Goal: Contribute content: Contribute content

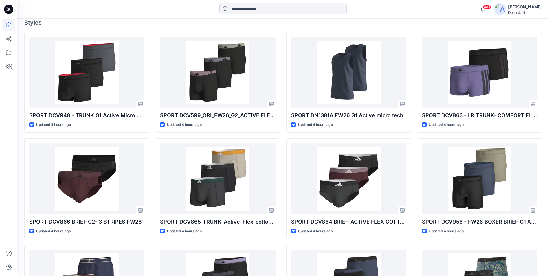
scroll to position [174, 0]
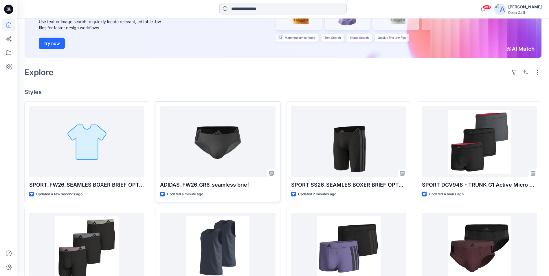
scroll to position [116, 0]
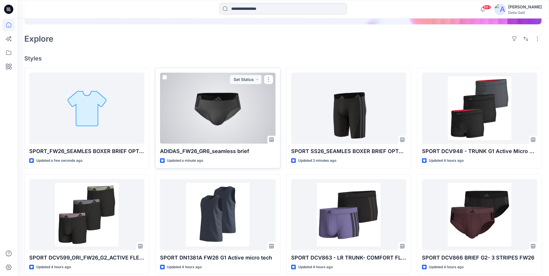
click at [218, 114] on div at bounding box center [217, 108] width 115 height 71
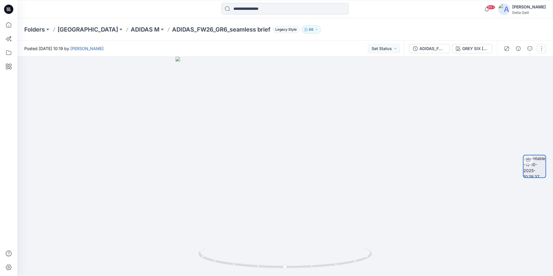
click at [541, 50] on button "button" at bounding box center [541, 48] width 9 height 9
click at [524, 61] on button "Edit" at bounding box center [517, 62] width 53 height 11
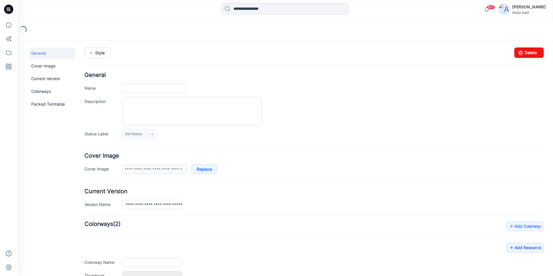
type input "**********"
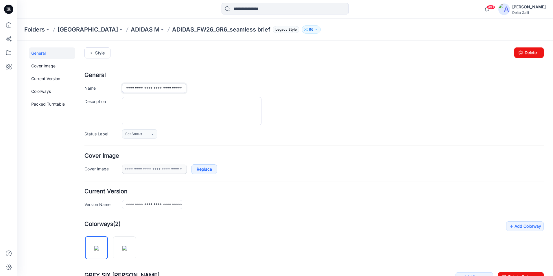
click at [129, 88] on input "**********" at bounding box center [154, 88] width 64 height 9
drag, startPoint x: 125, startPoint y: 89, endPoint x: 140, endPoint y: 89, distance: 15.0
click at [140, 89] on input "**********" at bounding box center [154, 88] width 64 height 9
type input "**********"
click at [99, 106] on div "Description" at bounding box center [313, 111] width 459 height 28
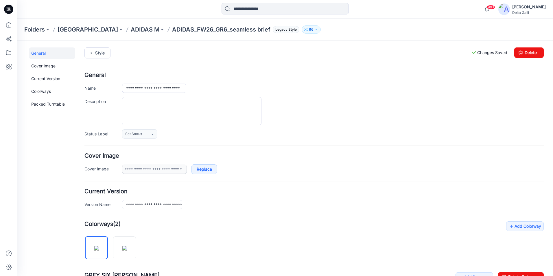
click at [11, 11] on icon at bounding box center [8, 9] width 9 height 9
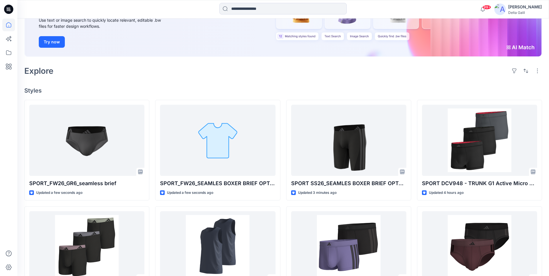
scroll to position [87, 0]
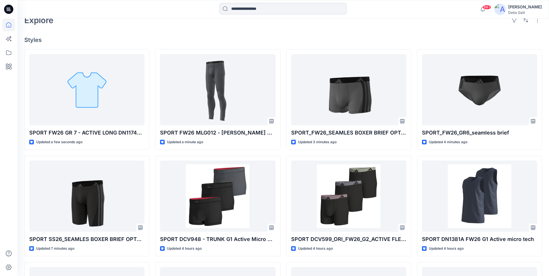
scroll to position [145, 0]
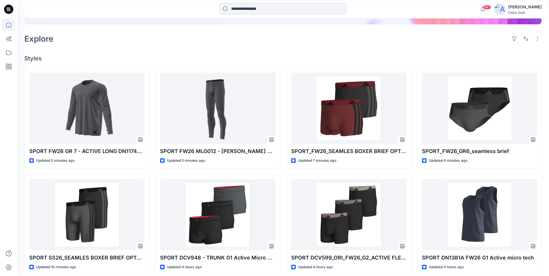
scroll to position [145, 0]
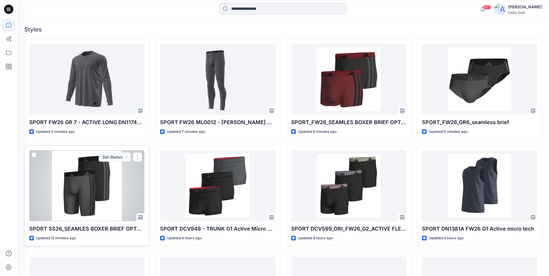
click at [90, 194] on div at bounding box center [86, 185] width 115 height 71
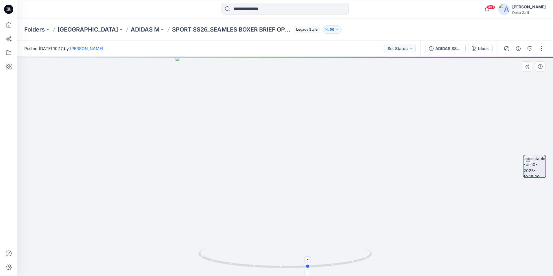
drag, startPoint x: 313, startPoint y: 267, endPoint x: 336, endPoint y: 264, distance: 23.6
click at [336, 264] on icon at bounding box center [285, 259] width 175 height 22
click at [538, 51] on button "button" at bounding box center [541, 48] width 9 height 9
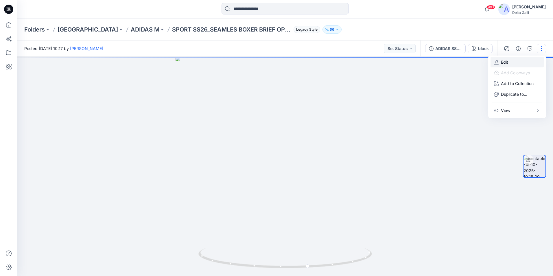
click at [527, 64] on button "Edit" at bounding box center [517, 62] width 53 height 11
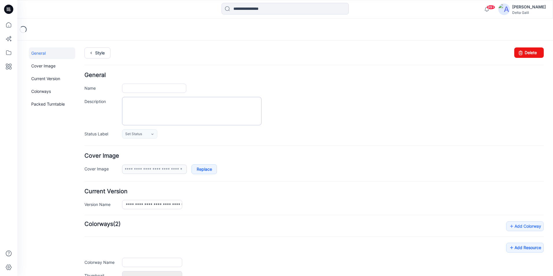
type input "**********"
type input "*****"
type input "**********"
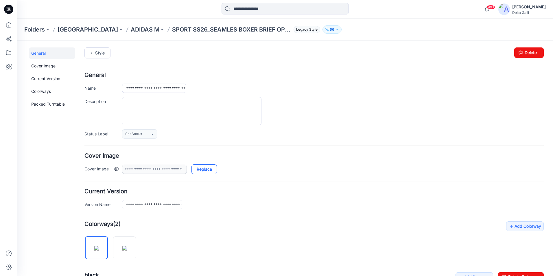
click at [204, 169] on link "Replace" at bounding box center [203, 169] width 25 height 10
type input "**********"
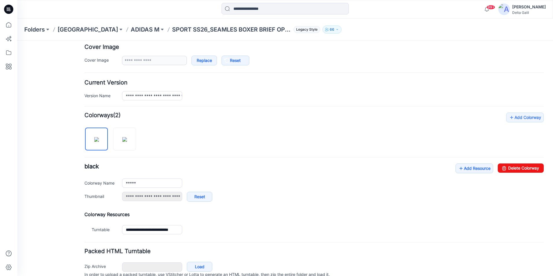
scroll to position [116, 0]
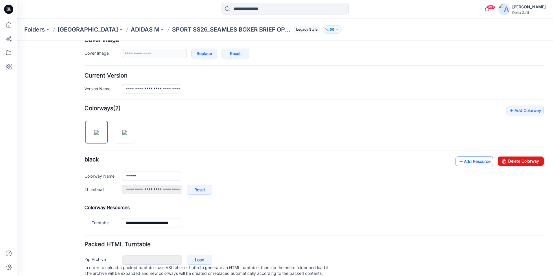
click at [456, 165] on link "Add Resource" at bounding box center [475, 161] width 38 height 10
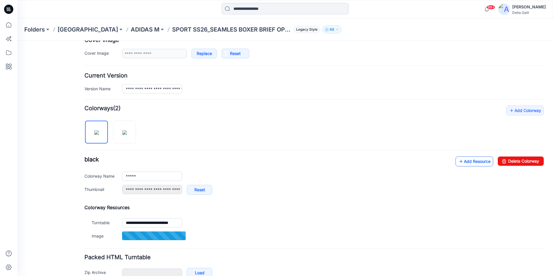
click at [463, 163] on link "Add Resource" at bounding box center [475, 161] width 38 height 10
click at [460, 160] on link "Add Resource" at bounding box center [475, 161] width 38 height 10
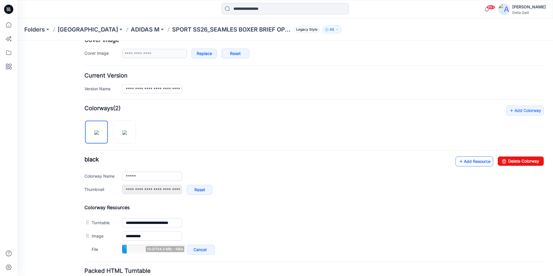
click at [468, 159] on link "Add Resource" at bounding box center [475, 161] width 38 height 10
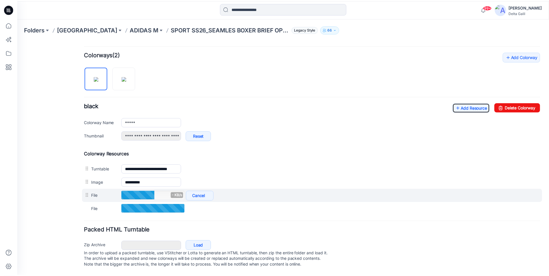
scroll to position [174, 0]
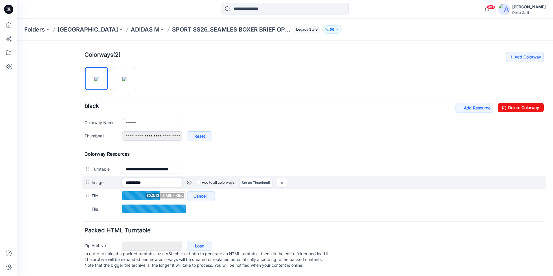
click at [165, 180] on input "**********" at bounding box center [152, 182] width 60 height 9
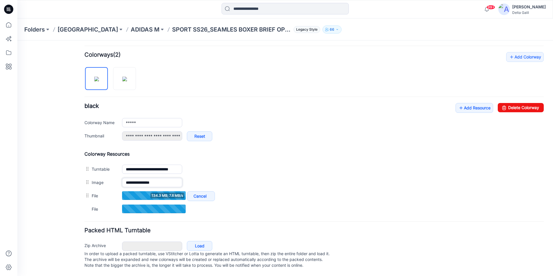
type input "**********"
click at [271, 151] on h4 "Colorway Resources" at bounding box center [313, 154] width 459 height 6
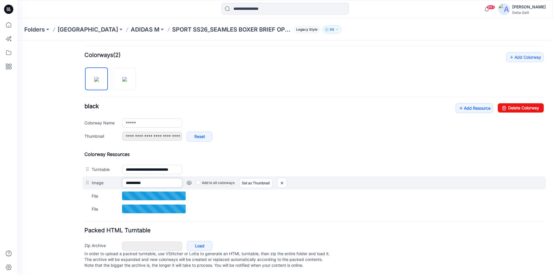
click at [170, 178] on input "**********" at bounding box center [152, 182] width 60 height 9
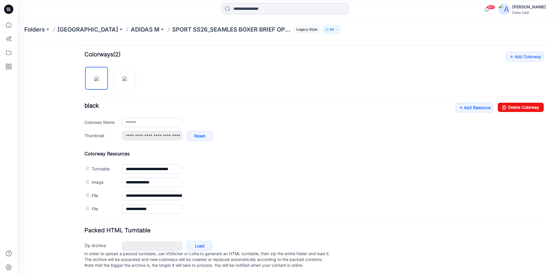
click at [10, 10] on icon at bounding box center [8, 9] width 9 height 9
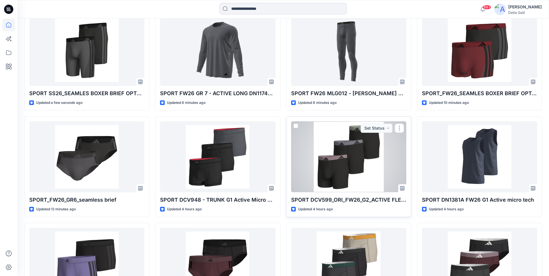
scroll to position [145, 0]
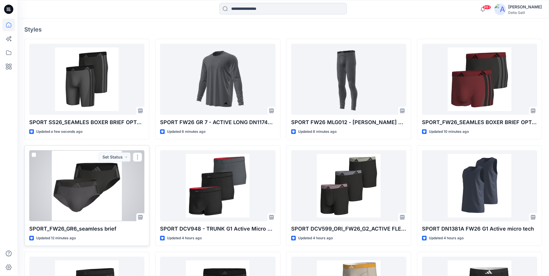
click at [86, 210] on div at bounding box center [86, 185] width 115 height 71
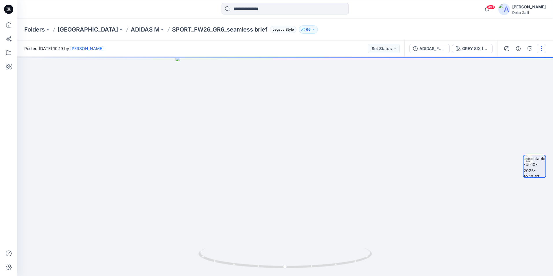
click at [541, 48] on button "button" at bounding box center [541, 48] width 9 height 9
click at [535, 58] on button "Edit" at bounding box center [517, 62] width 53 height 11
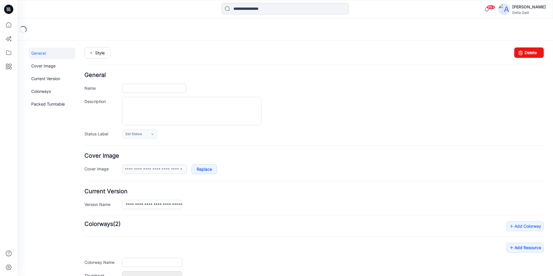
type input "**********"
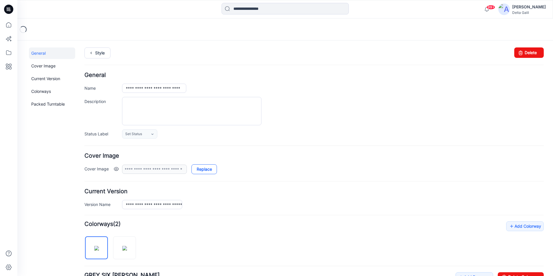
click at [201, 172] on link "Replace" at bounding box center [203, 169] width 25 height 10
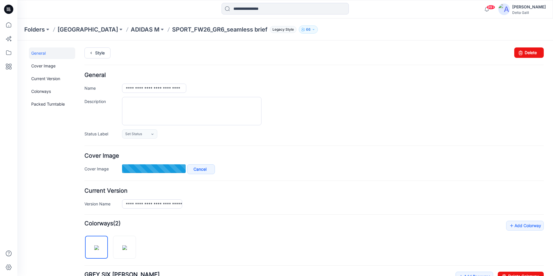
type input "**********"
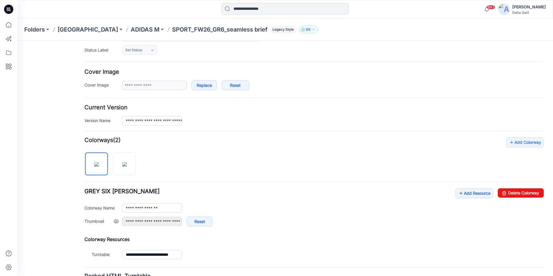
scroll to position [87, 0]
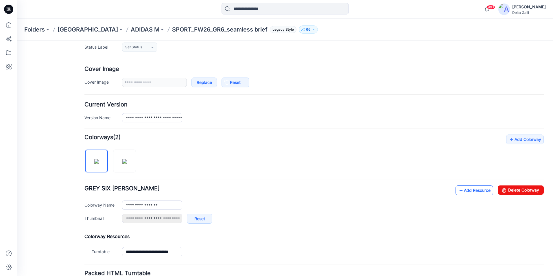
click at [459, 187] on icon at bounding box center [461, 190] width 6 height 9
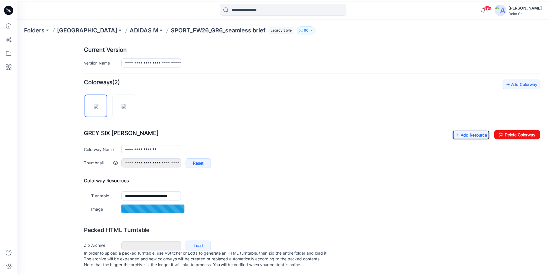
scroll to position [145, 0]
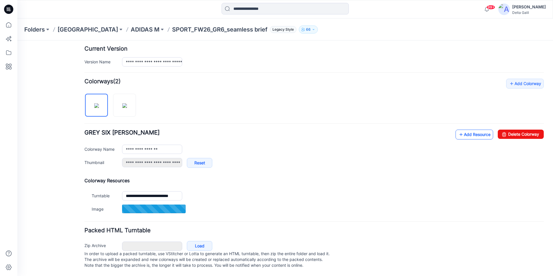
click at [459, 133] on link "Add Resource" at bounding box center [475, 135] width 38 height 10
click at [459, 133] on link "Add Resource" at bounding box center [475, 134] width 38 height 10
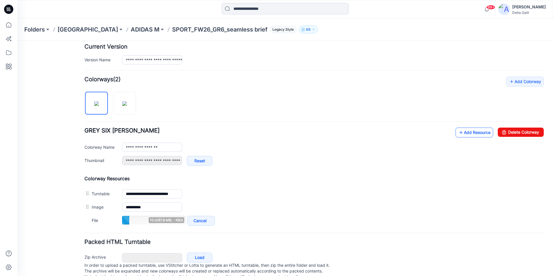
click at [466, 134] on link "Add Resource" at bounding box center [475, 133] width 38 height 10
click at [458, 133] on icon at bounding box center [461, 132] width 6 height 9
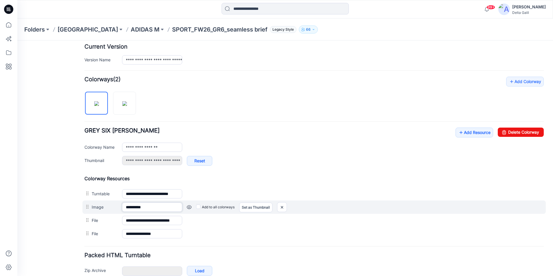
click at [161, 208] on input "**********" at bounding box center [152, 206] width 60 height 9
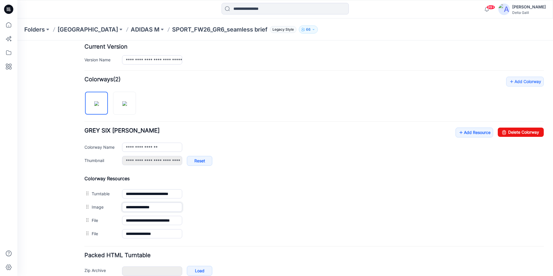
type input "**********"
click at [271, 176] on h4 "Colorway Resources" at bounding box center [313, 179] width 459 height 6
click at [10, 11] on icon at bounding box center [8, 9] width 9 height 9
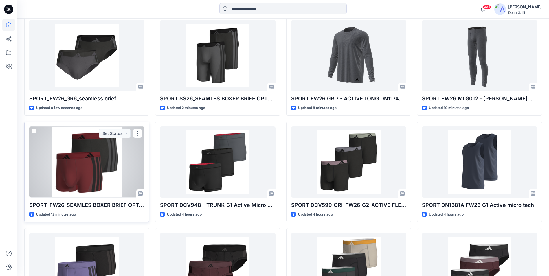
scroll to position [174, 0]
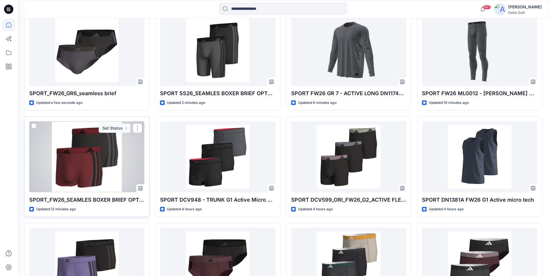
click at [82, 154] on div at bounding box center [86, 156] width 115 height 71
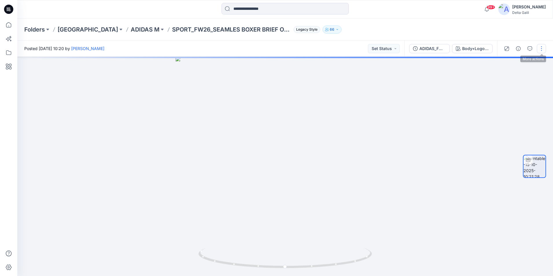
click at [541, 49] on button "button" at bounding box center [541, 48] width 9 height 9
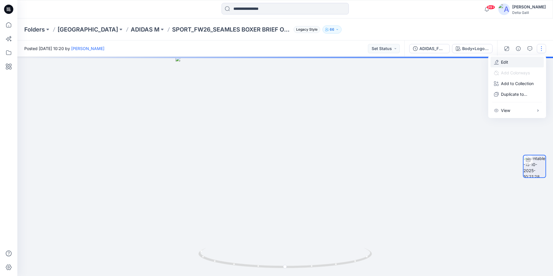
click at [530, 59] on button "Edit" at bounding box center [517, 62] width 53 height 11
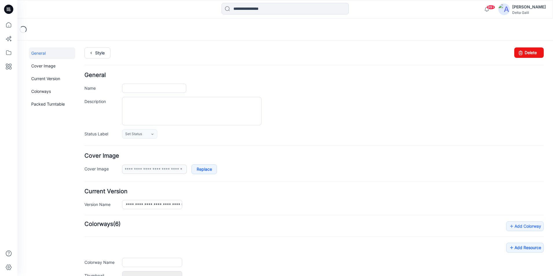
type input "**********"
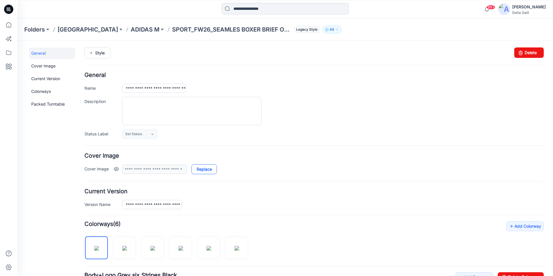
click at [198, 171] on link "Replace" at bounding box center [203, 169] width 25 height 10
type input "**********"
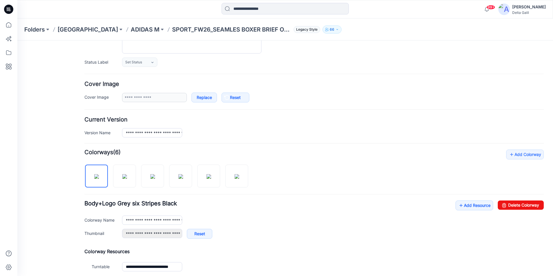
scroll to position [87, 0]
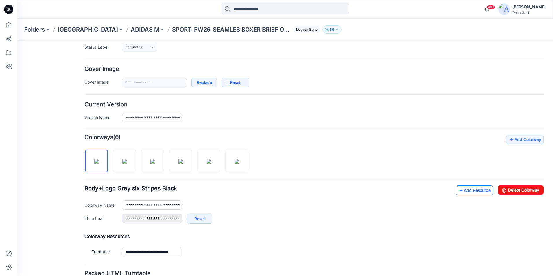
click at [458, 189] on icon at bounding box center [461, 190] width 6 height 9
click at [460, 190] on link "Add Resource" at bounding box center [475, 190] width 38 height 10
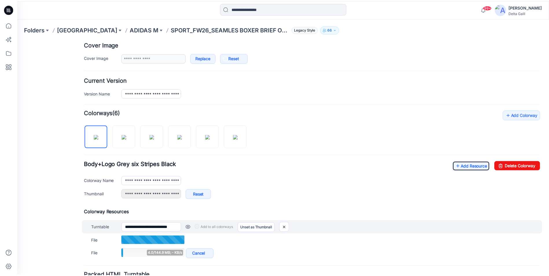
scroll to position [145, 0]
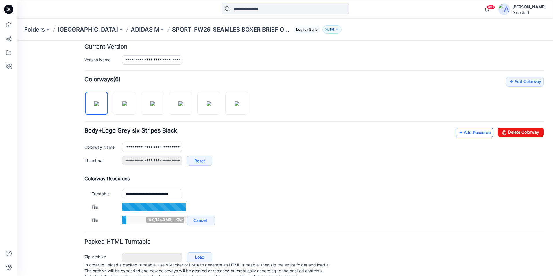
click at [467, 134] on link "Add Resource" at bounding box center [475, 133] width 38 height 10
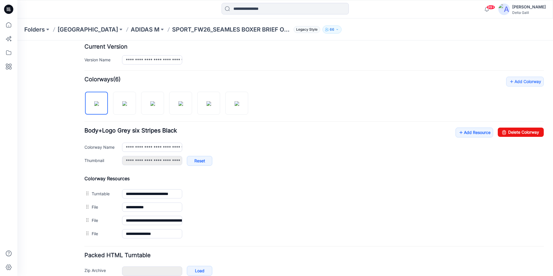
click at [10, 10] on icon at bounding box center [10, 10] width 2 height 0
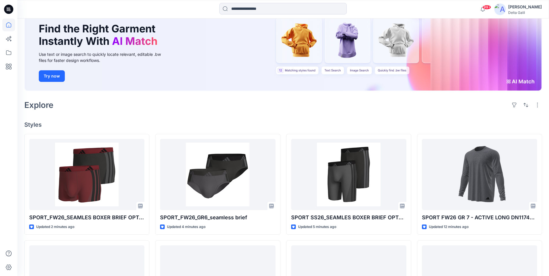
scroll to position [105, 0]
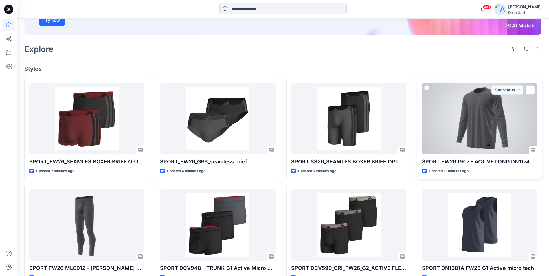
click at [481, 139] on div at bounding box center [479, 118] width 115 height 71
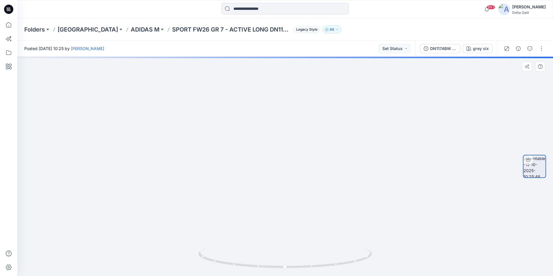
drag, startPoint x: 314, startPoint y: 130, endPoint x: 313, endPoint y: 198, distance: 68.0
click at [313, 198] on img at bounding box center [284, 116] width 564 height 318
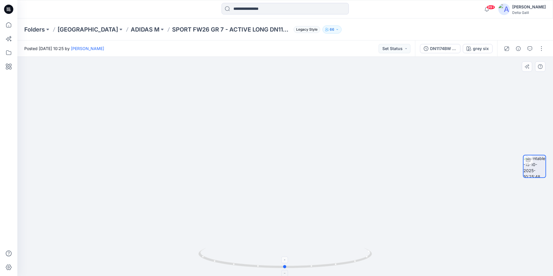
drag, startPoint x: 286, startPoint y: 266, endPoint x: 286, endPoint y: 271, distance: 4.3
click at [286, 270] on icon at bounding box center [285, 259] width 175 height 22
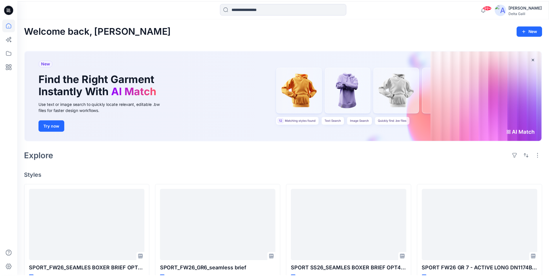
scroll to position [105, 0]
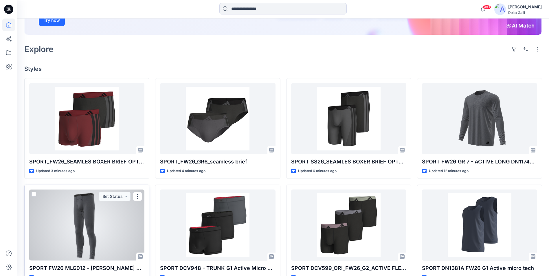
click at [113, 218] on div at bounding box center [86, 224] width 115 height 71
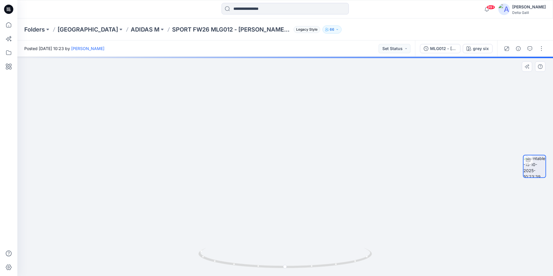
drag, startPoint x: 301, startPoint y: 102, endPoint x: 299, endPoint y: 234, distance: 132.2
click at [299, 234] on img at bounding box center [283, 146] width 557 height 259
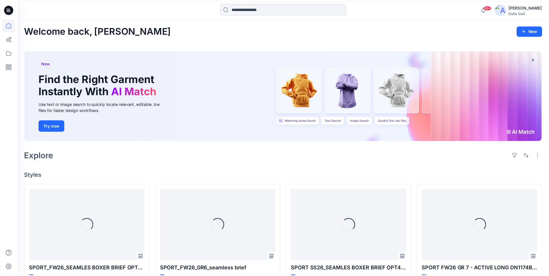
scroll to position [105, 0]
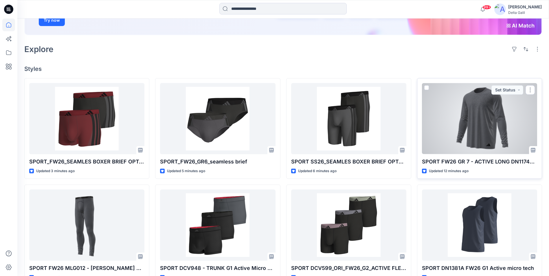
click at [470, 128] on div at bounding box center [479, 118] width 115 height 71
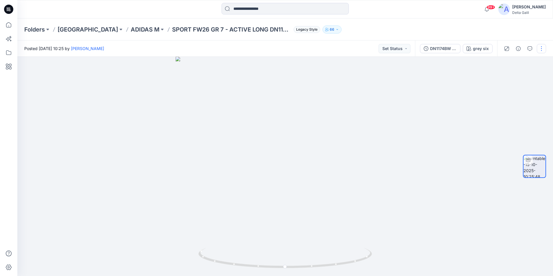
click at [541, 53] on button "button" at bounding box center [541, 48] width 9 height 9
click at [528, 61] on button "Edit" at bounding box center [517, 62] width 53 height 11
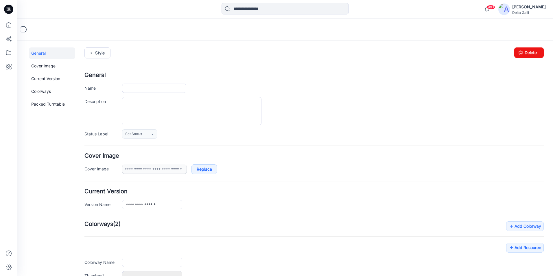
type input "**********"
type input "********"
type input "**********"
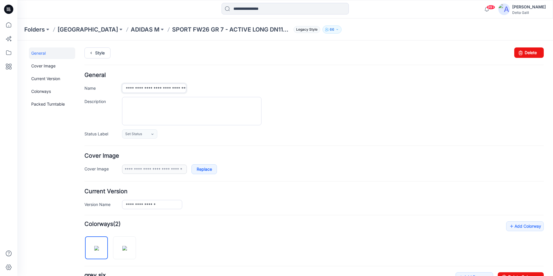
click at [149, 89] on input "**********" at bounding box center [154, 88] width 64 height 9
click at [519, 52] on icon at bounding box center [521, 52] width 8 height 10
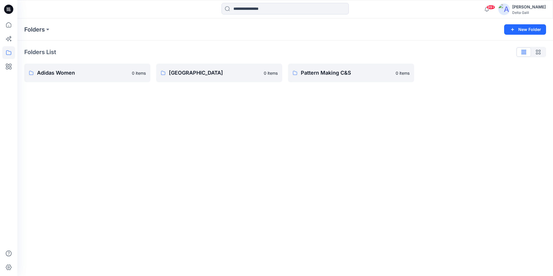
click at [8, 10] on icon at bounding box center [8, 9] width 9 height 9
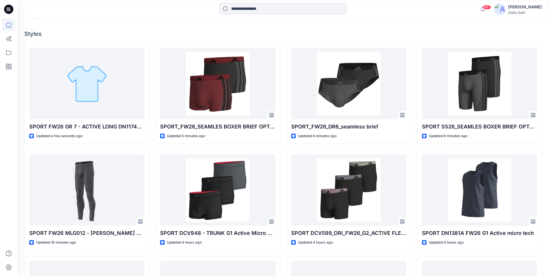
scroll to position [145, 0]
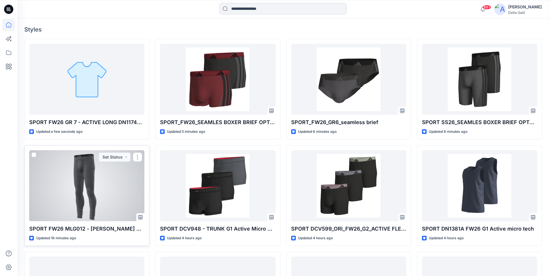
click at [95, 166] on div at bounding box center [86, 185] width 115 height 71
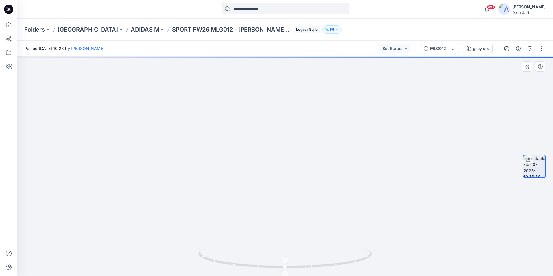
drag, startPoint x: 288, startPoint y: 263, endPoint x: 312, endPoint y: 262, distance: 24.0
click at [312, 262] on icon at bounding box center [285, 259] width 175 height 22
drag, startPoint x: 303, startPoint y: 119, endPoint x: 301, endPoint y: 262, distance: 142.6
click at [301, 262] on div at bounding box center [285, 166] width 536 height 219
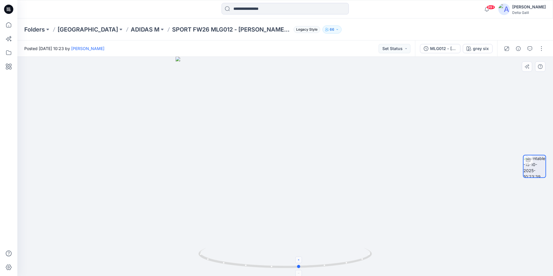
drag, startPoint x: 288, startPoint y: 268, endPoint x: 311, endPoint y: 263, distance: 23.9
click at [311, 263] on icon at bounding box center [285, 259] width 175 height 22
click at [482, 50] on div "grey six" at bounding box center [481, 48] width 16 height 6
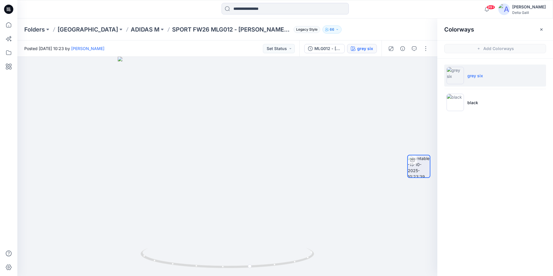
click at [540, 31] on icon "button" at bounding box center [541, 29] width 5 height 5
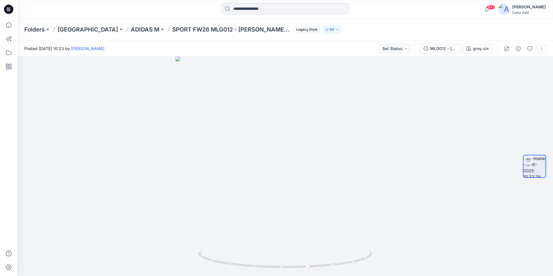
click at [538, 46] on button "button" at bounding box center [541, 48] width 9 height 9
click at [535, 58] on button "Edit" at bounding box center [517, 62] width 53 height 11
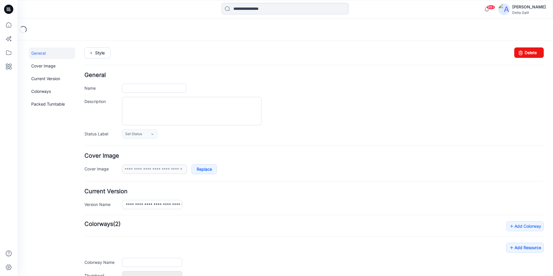
type input "**********"
type input "********"
type input "**********"
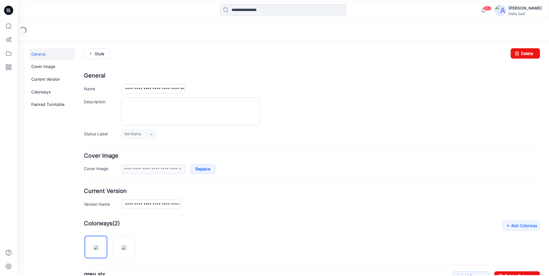
scroll to position [135, 0]
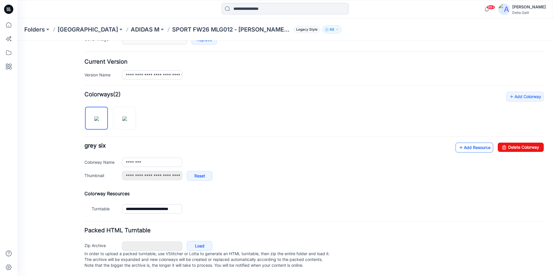
click at [459, 144] on icon at bounding box center [461, 147] width 6 height 9
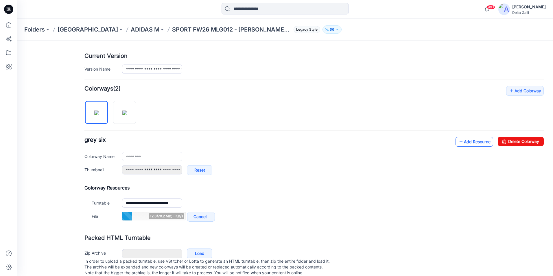
click at [458, 145] on icon at bounding box center [461, 141] width 6 height 9
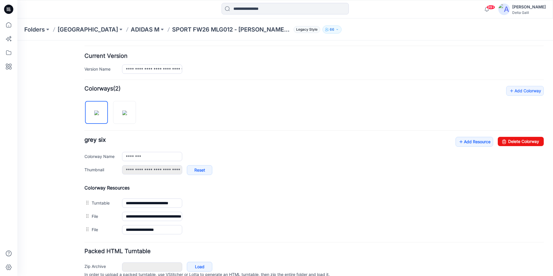
click at [8, 8] on icon at bounding box center [7, 8] width 1 height 0
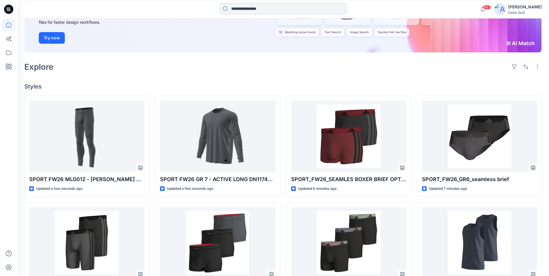
scroll to position [116, 0]
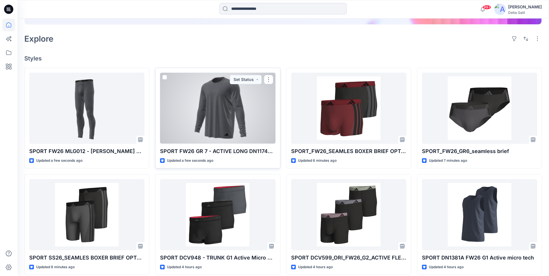
click at [218, 115] on div at bounding box center [217, 108] width 115 height 71
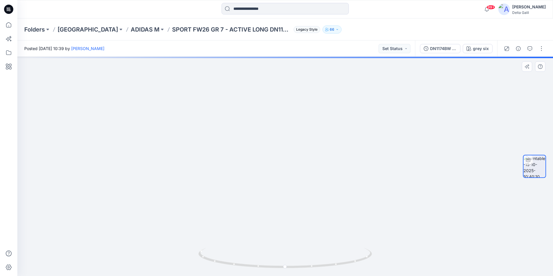
drag, startPoint x: 316, startPoint y: 121, endPoint x: 308, endPoint y: 227, distance: 106.4
click at [308, 227] on img at bounding box center [285, 149] width 501 height 254
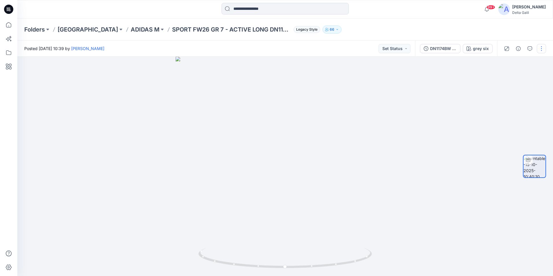
click at [538, 50] on button "button" at bounding box center [541, 48] width 9 height 9
click at [531, 58] on button "Edit" at bounding box center [517, 62] width 53 height 11
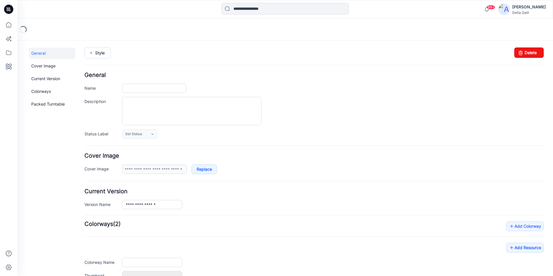
type input "**********"
type input "********"
type input "**********"
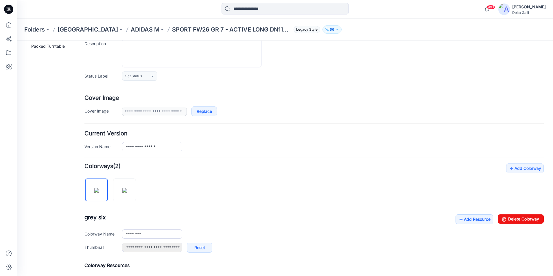
scroll to position [87, 0]
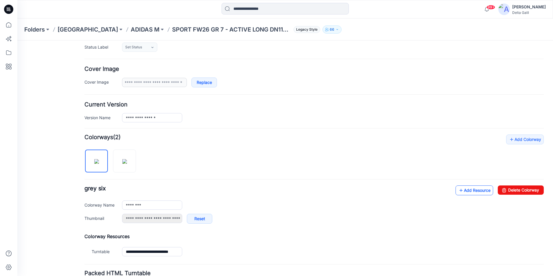
click at [459, 193] on link "Add Resource" at bounding box center [475, 190] width 38 height 10
click at [463, 194] on link "Add Resource" at bounding box center [475, 190] width 38 height 10
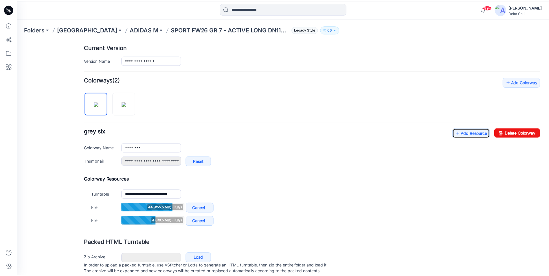
scroll to position [145, 0]
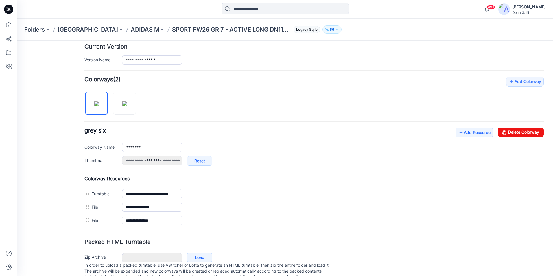
click at [12, 10] on icon at bounding box center [8, 9] width 9 height 9
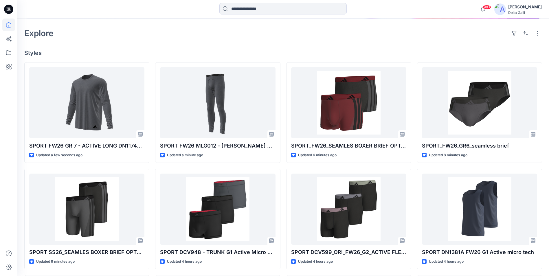
scroll to position [116, 0]
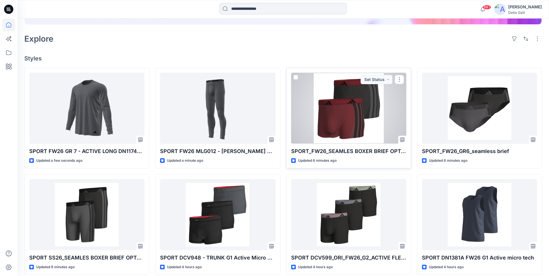
click at [332, 100] on div at bounding box center [348, 108] width 115 height 71
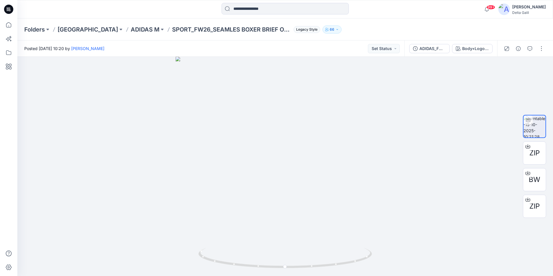
click at [12, 10] on icon at bounding box center [8, 9] width 9 height 9
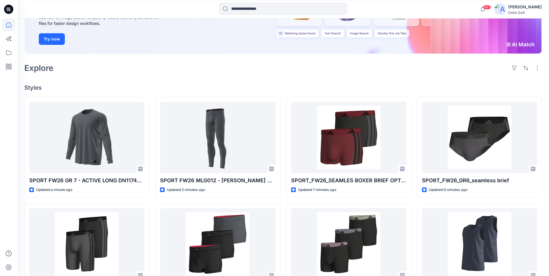
scroll to position [87, 0]
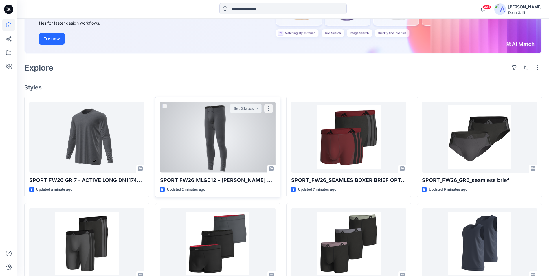
click at [191, 152] on div at bounding box center [217, 137] width 115 height 71
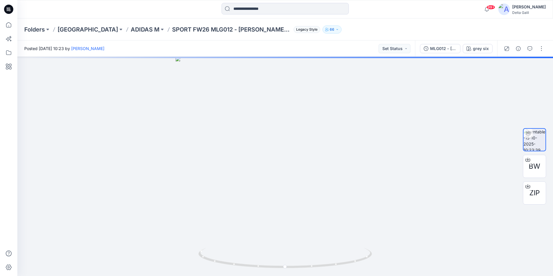
click at [11, 9] on icon at bounding box center [8, 9] width 9 height 9
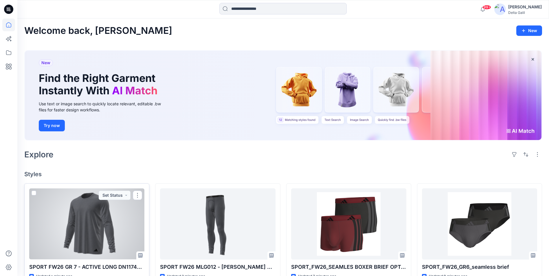
click at [91, 216] on div at bounding box center [86, 223] width 115 height 71
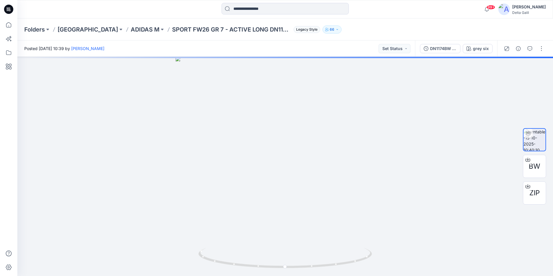
click at [10, 10] on icon at bounding box center [10, 10] width 2 height 0
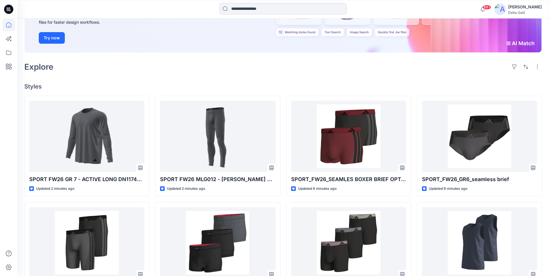
scroll to position [87, 0]
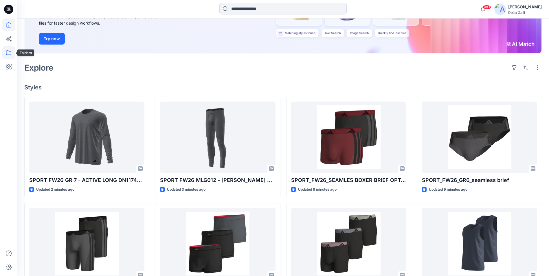
click at [7, 51] on icon at bounding box center [8, 52] width 13 height 13
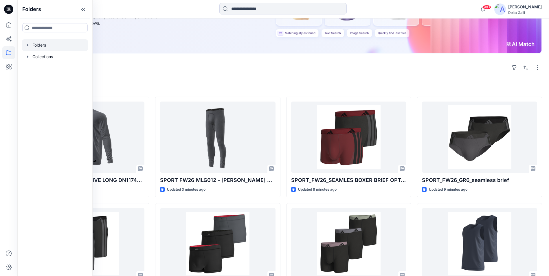
click at [40, 45] on div at bounding box center [55, 45] width 66 height 12
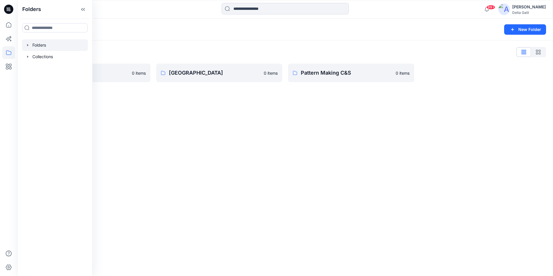
click at [30, 49] on div at bounding box center [55, 45] width 66 height 12
click at [28, 46] on icon "button" at bounding box center [27, 45] width 5 height 5
click at [34, 69] on icon "button" at bounding box center [33, 68] width 5 height 5
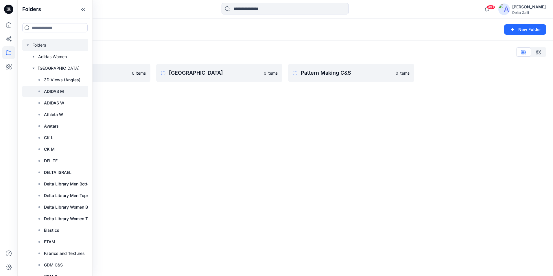
click at [58, 92] on p "ADIDAS M" at bounding box center [54, 91] width 20 height 7
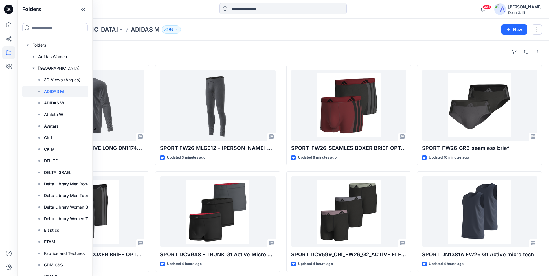
click at [236, 48] on div "Styles" at bounding box center [282, 51] width 517 height 9
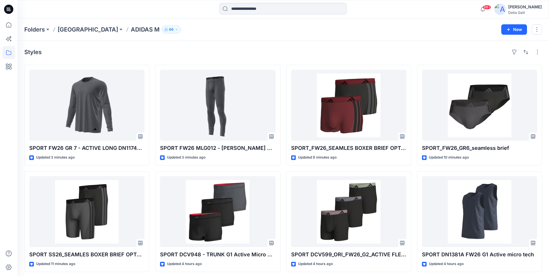
click at [6, 6] on icon at bounding box center [8, 9] width 9 height 9
